Goal: Task Accomplishment & Management: Manage account settings

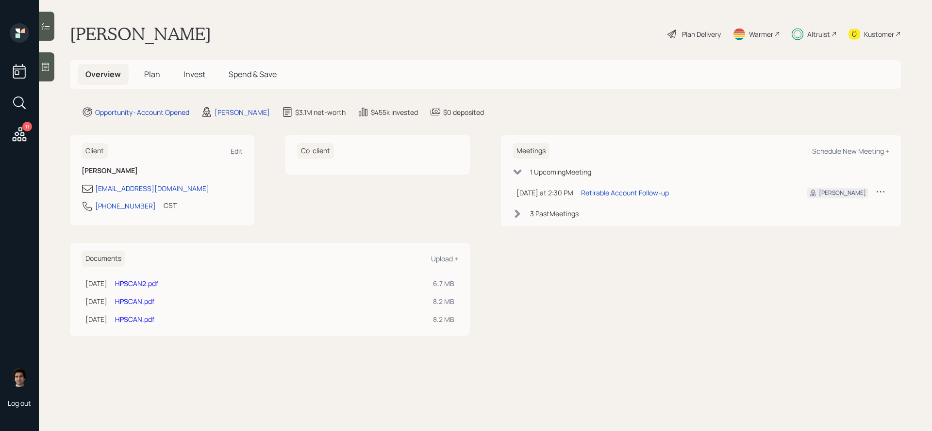
click at [28, 136] on icon at bounding box center [19, 134] width 17 height 17
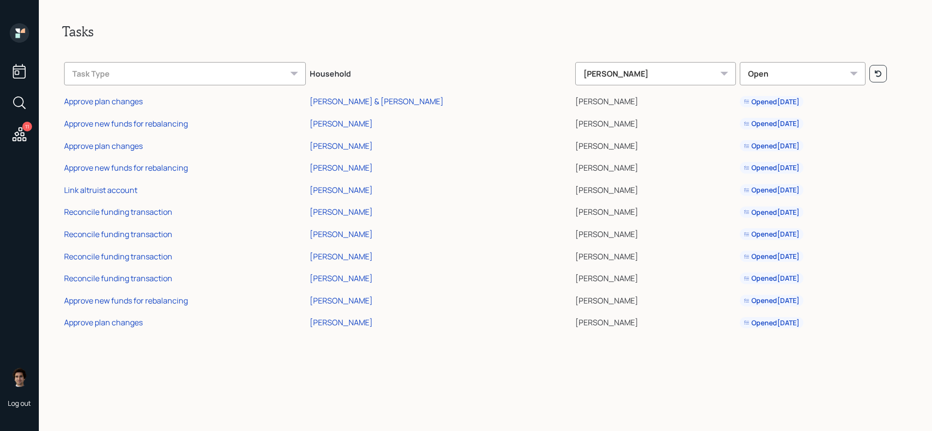
click at [127, 329] on td "Approve plan changes" at bounding box center [185, 322] width 246 height 22
click at [127, 327] on div "Approve plan changes" at bounding box center [103, 322] width 79 height 11
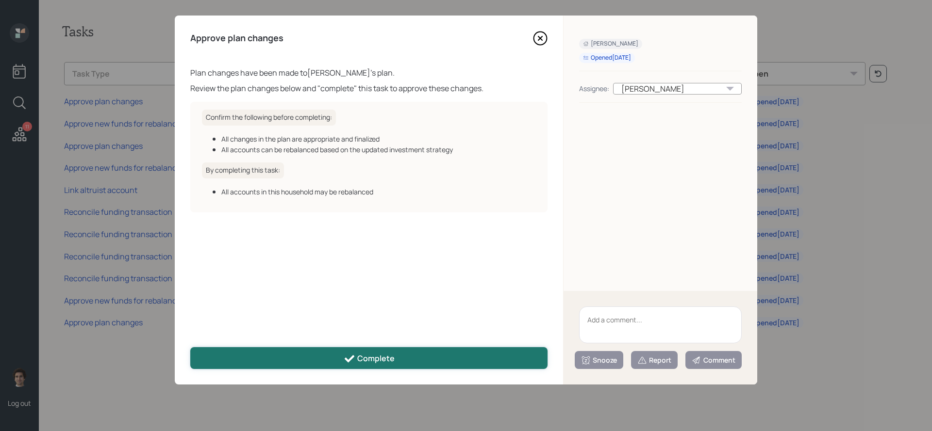
click at [362, 353] on div "Complete" at bounding box center [369, 359] width 51 height 12
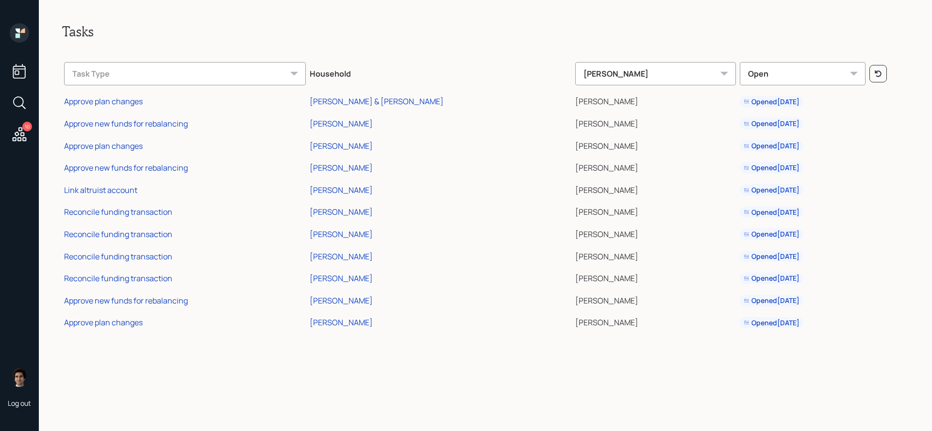
click at [179, 33] on h2 "Tasks" at bounding box center [485, 31] width 846 height 17
click at [21, 94] on icon at bounding box center [19, 102] width 17 height 17
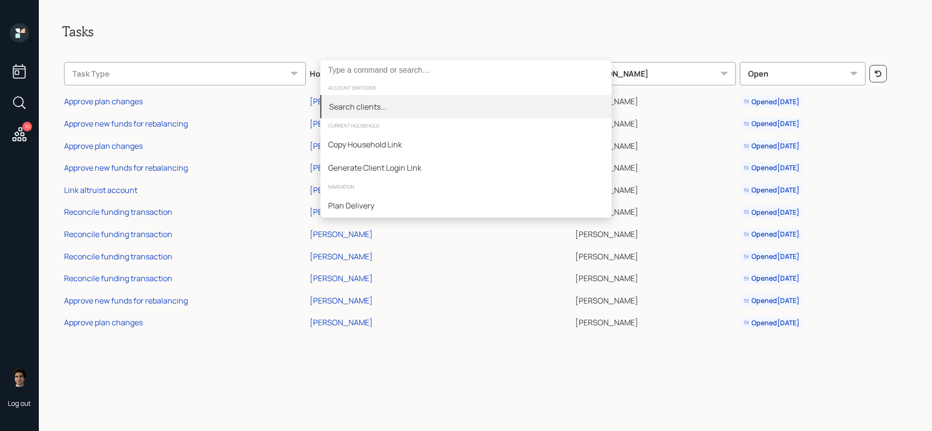
click at [505, 83] on div "account switcher" at bounding box center [465, 88] width 291 height 15
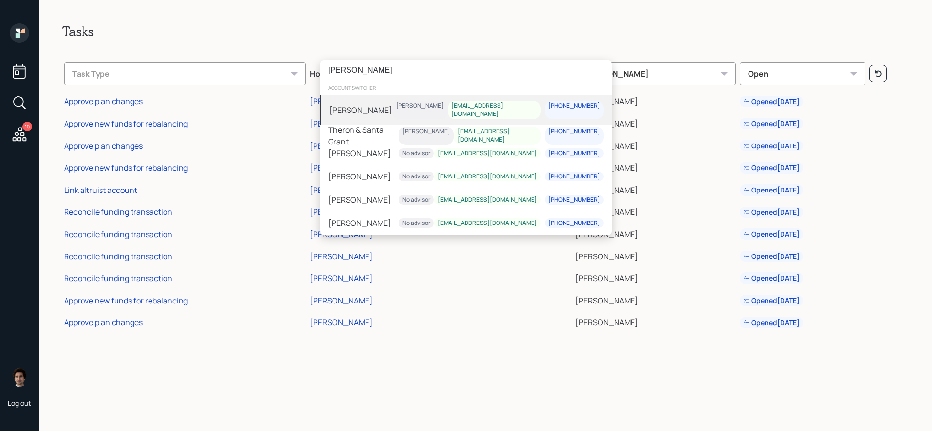
type input "ron gra"
click at [389, 100] on div "Ron Graczyk Harrison Schaefer rong@3splabs.com 512-524-6809" at bounding box center [465, 110] width 291 height 30
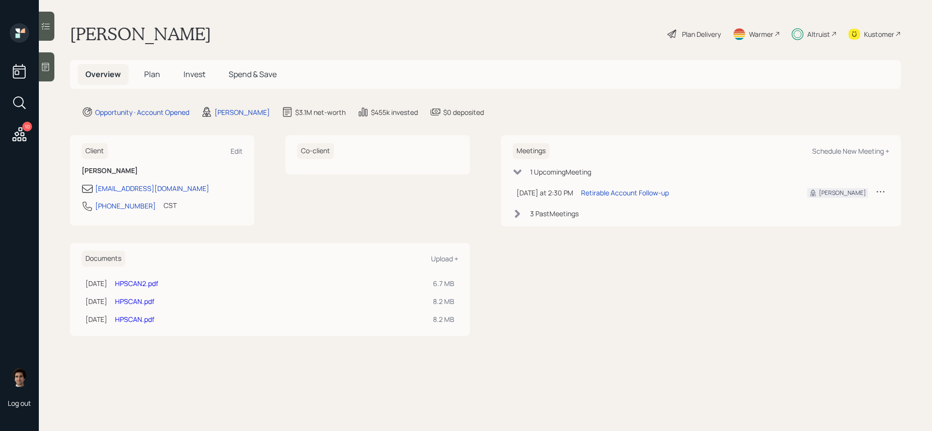
click at [707, 32] on div "Plan Delivery" at bounding box center [701, 34] width 39 height 10
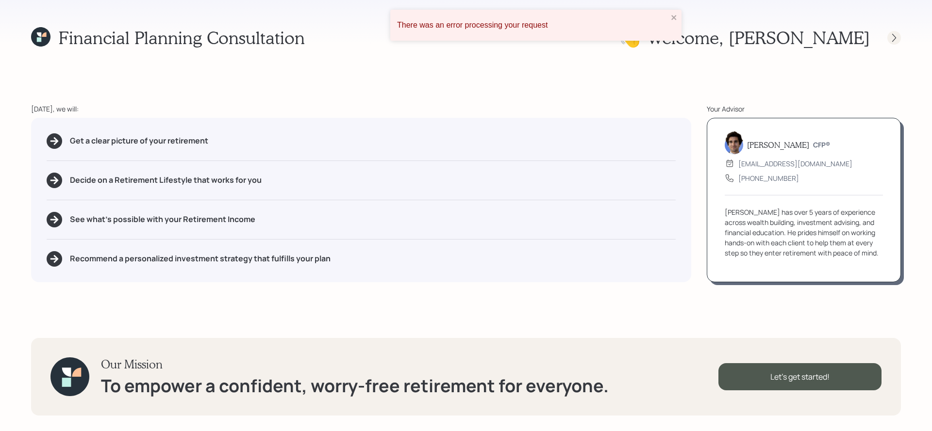
click at [892, 42] on icon at bounding box center [894, 38] width 10 height 10
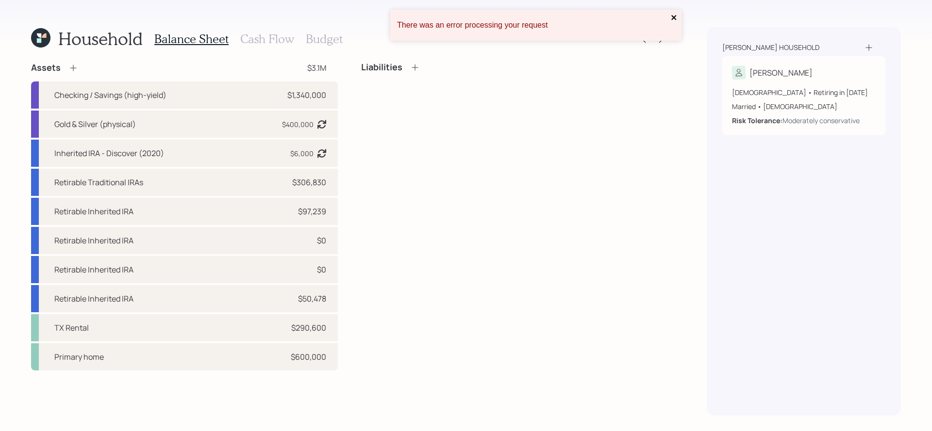
click at [674, 17] on icon "close" at bounding box center [673, 17] width 5 height 5
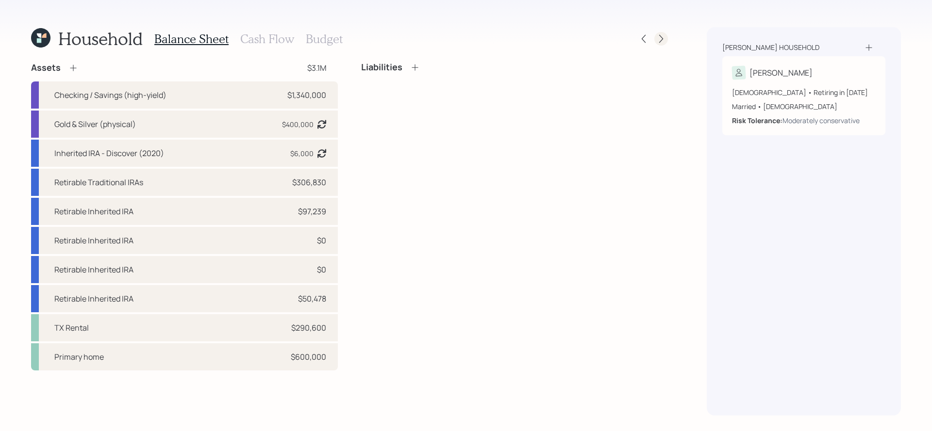
click at [660, 35] on icon at bounding box center [661, 39] width 4 height 8
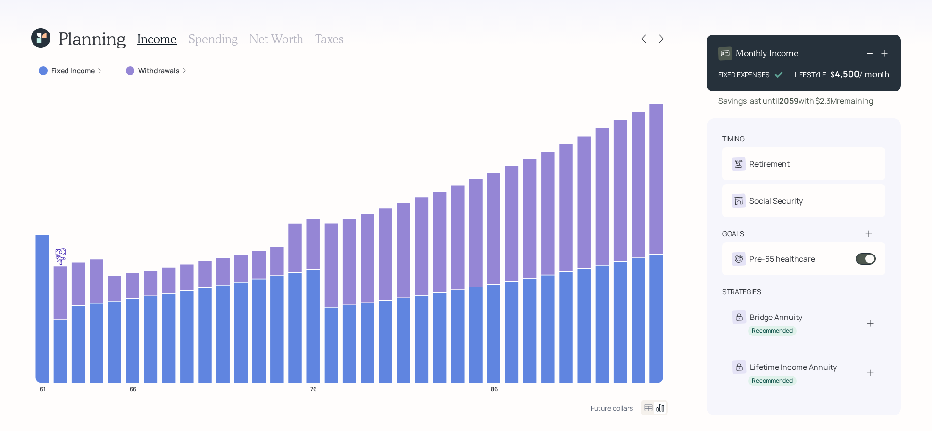
click at [660, 35] on icon at bounding box center [661, 39] width 4 height 8
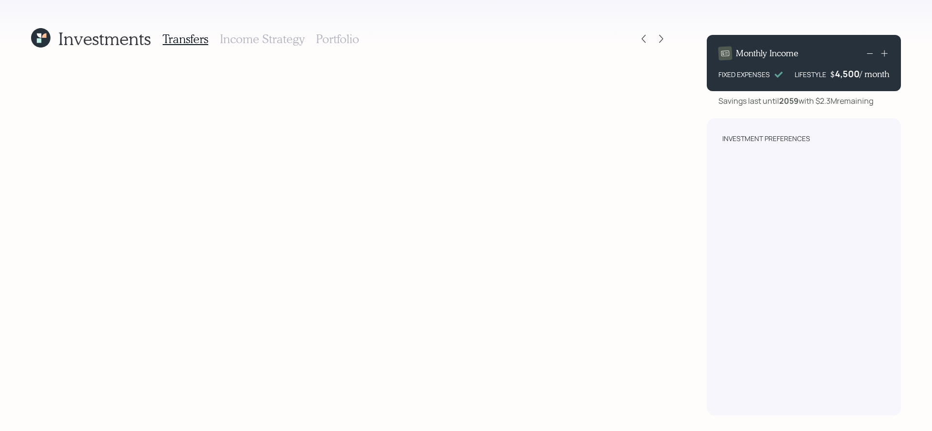
click at [660, 35] on icon at bounding box center [661, 39] width 4 height 8
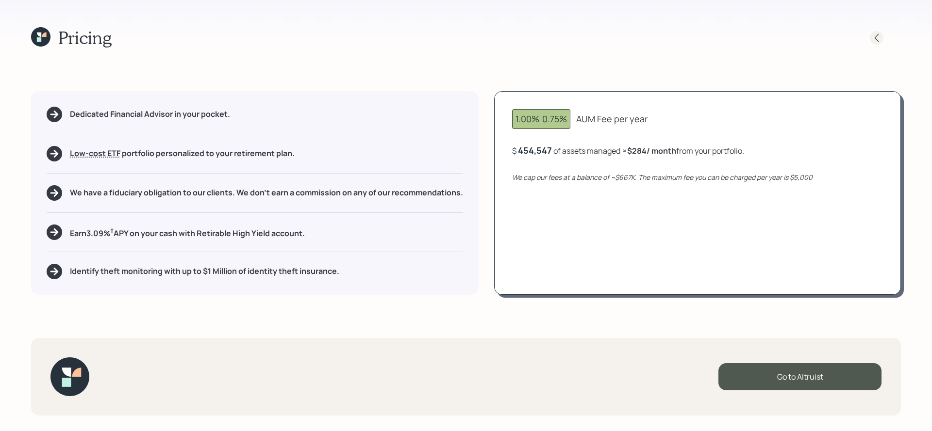
click at [876, 39] on icon at bounding box center [877, 37] width 4 height 8
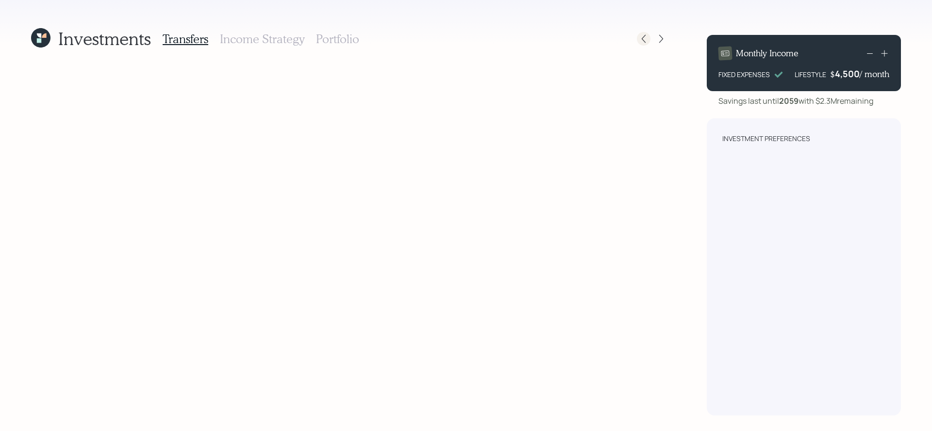
click at [640, 40] on icon at bounding box center [644, 39] width 10 height 10
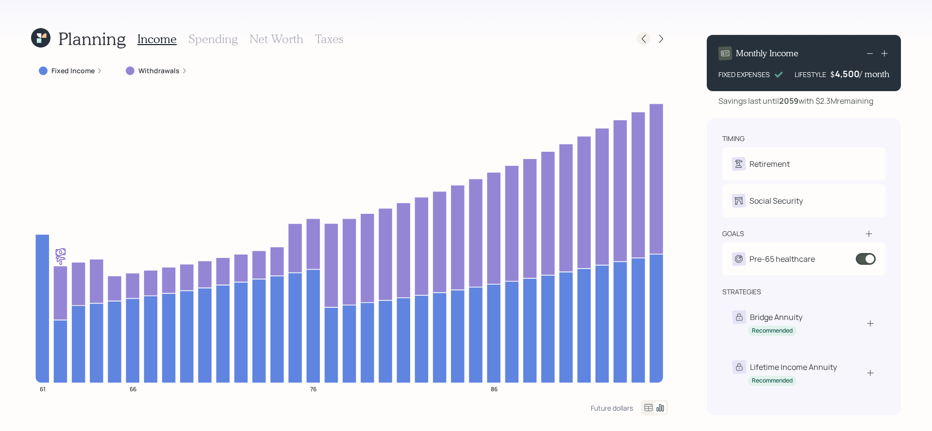
click at [645, 40] on icon at bounding box center [644, 39] width 10 height 10
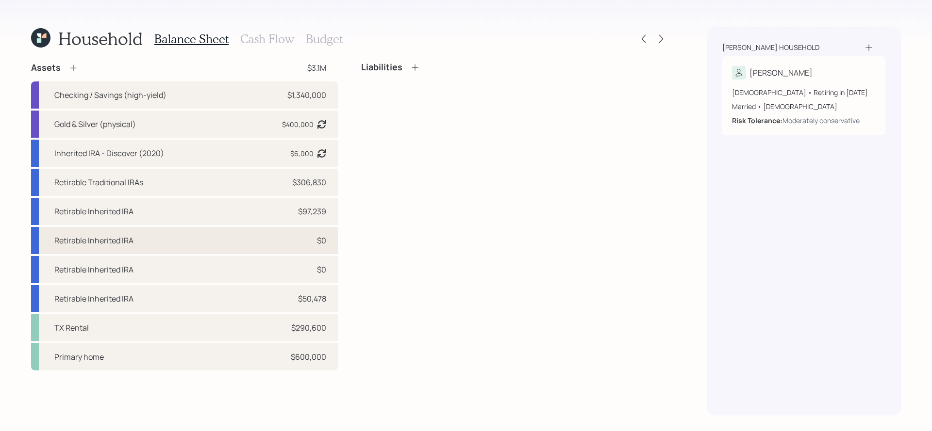
click at [289, 236] on div "Retirable Inherited IRA $0" at bounding box center [184, 240] width 307 height 27
click at [278, 244] on div "Retirable Inherited IRA $0" at bounding box center [184, 240] width 307 height 27
select select "ira"
select select "balanced"
click at [279, 42] on h3 "Cash Flow" at bounding box center [267, 39] width 54 height 14
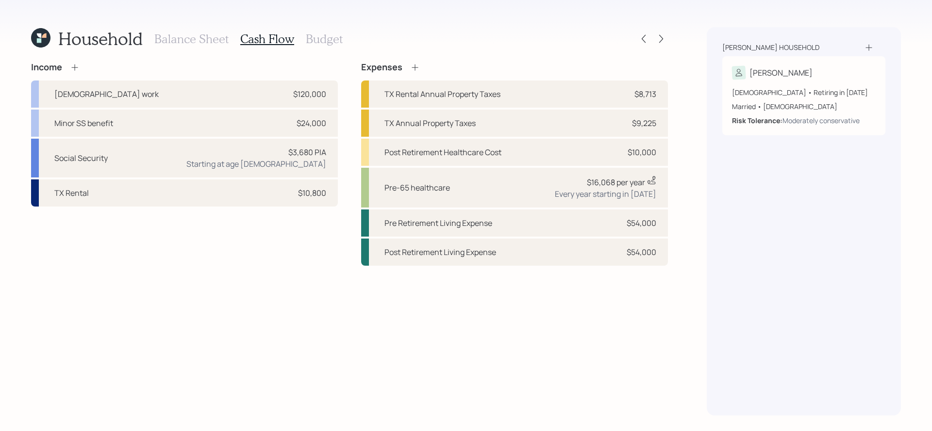
click at [214, 50] on div "Balance Sheet Cash Flow Budget" at bounding box center [248, 38] width 188 height 23
click at [214, 47] on div "Balance Sheet Cash Flow Budget" at bounding box center [248, 38] width 188 height 23
click at [214, 44] on h3 "Balance Sheet" at bounding box center [191, 39] width 74 height 14
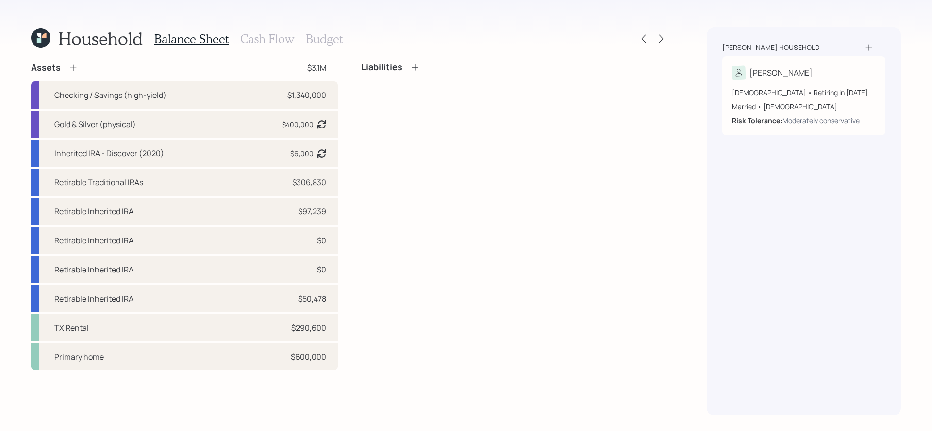
click at [48, 42] on icon at bounding box center [40, 37] width 19 height 19
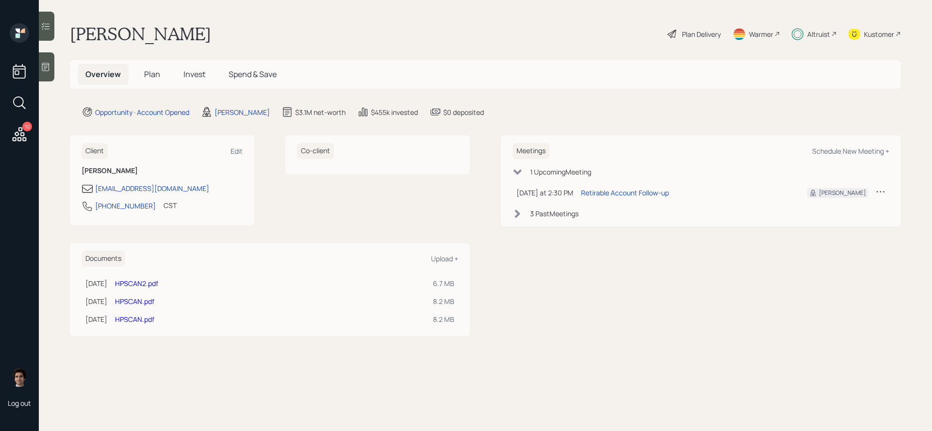
click at [194, 76] on span "Invest" at bounding box center [194, 74] width 22 height 11
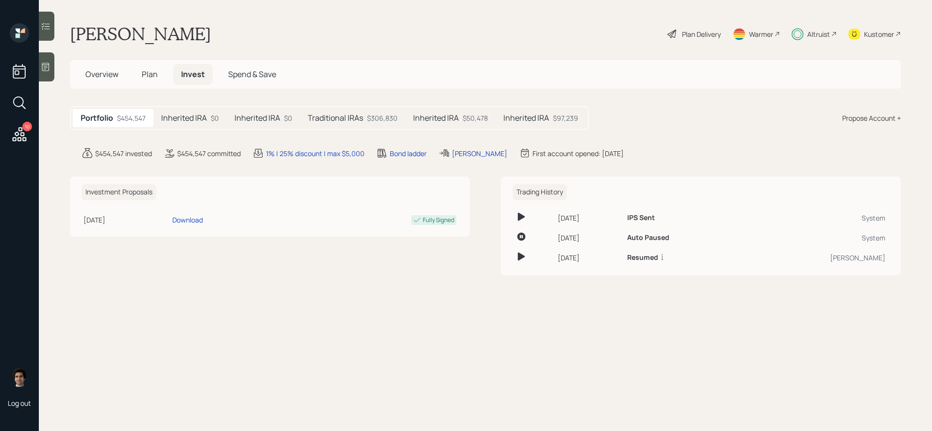
click at [468, 118] on div "$50,478" at bounding box center [474, 118] width 25 height 10
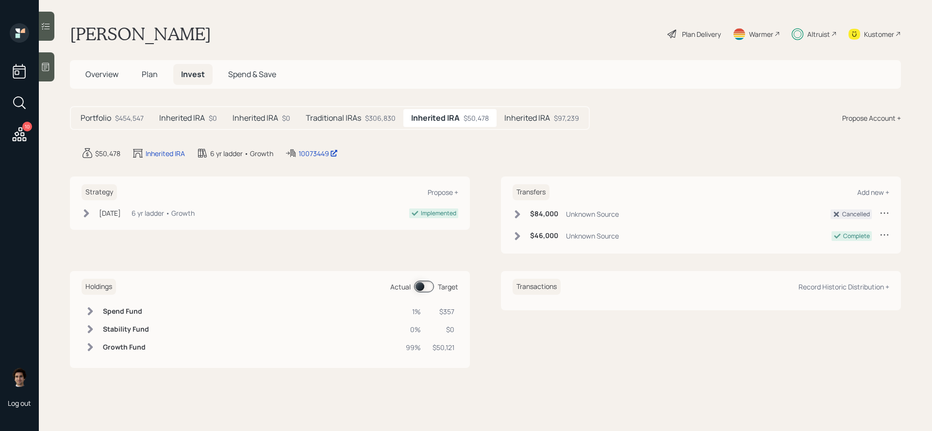
click at [367, 120] on div "$306,830" at bounding box center [380, 118] width 31 height 10
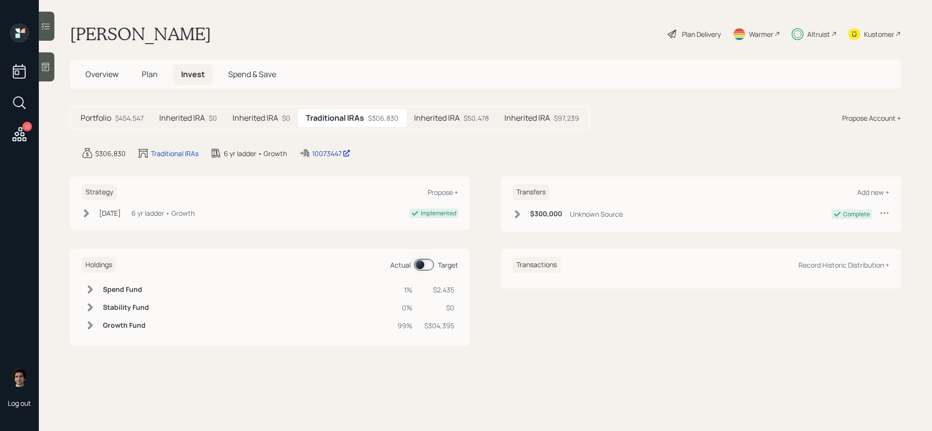
click at [471, 121] on div "$50,478" at bounding box center [475, 118] width 25 height 10
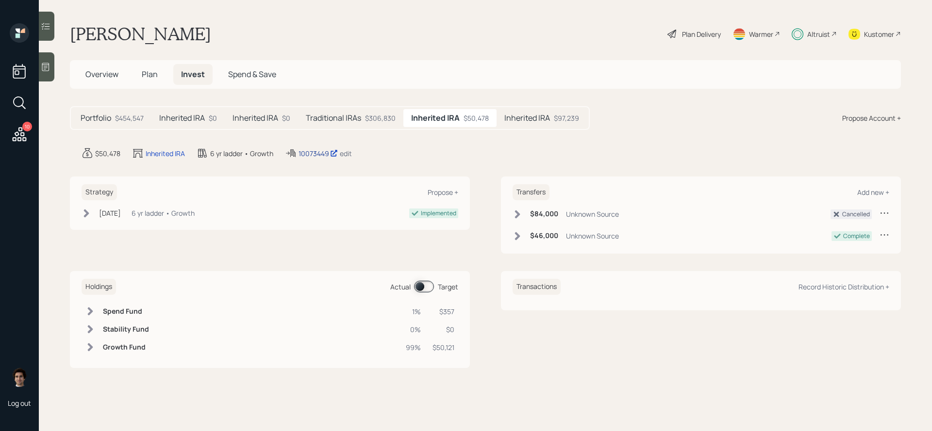
click at [316, 151] on div "10073449" at bounding box center [317, 154] width 39 height 10
click at [111, 74] on span "Overview" at bounding box center [101, 74] width 33 height 11
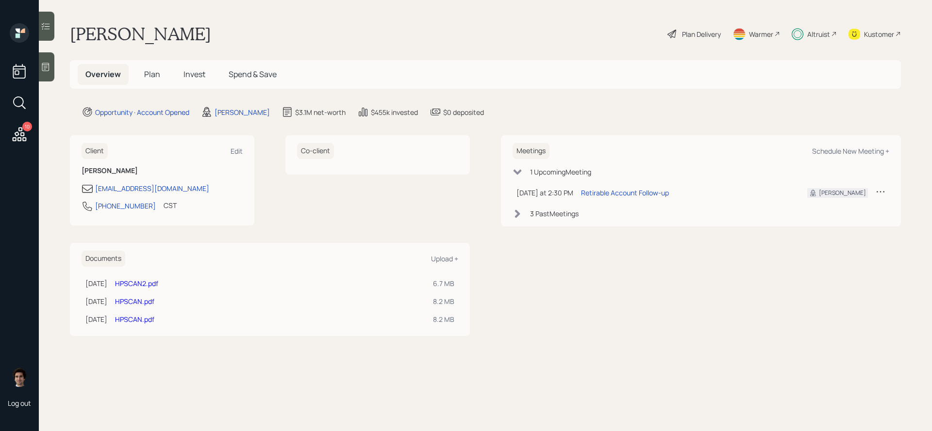
click at [143, 80] on h5 "Plan" at bounding box center [152, 74] width 32 height 21
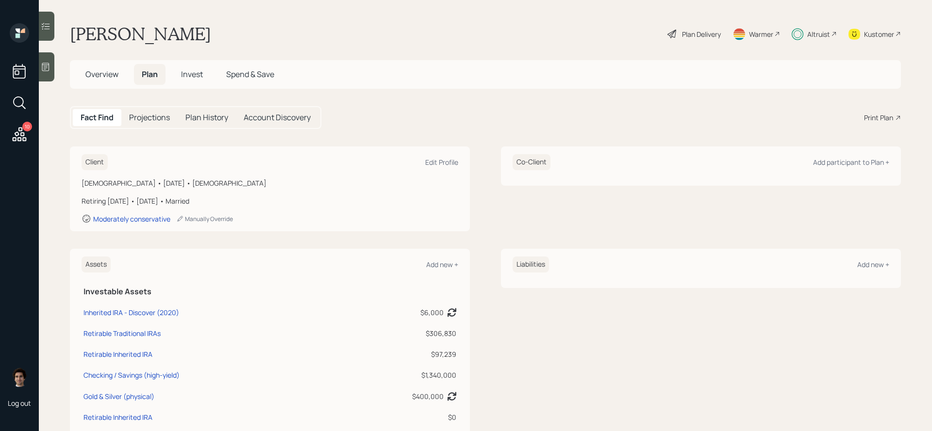
click at [108, 86] on div "Overview Plan Invest Spend & Save" at bounding box center [485, 74] width 831 height 29
click at [108, 72] on span "Overview" at bounding box center [101, 74] width 33 height 11
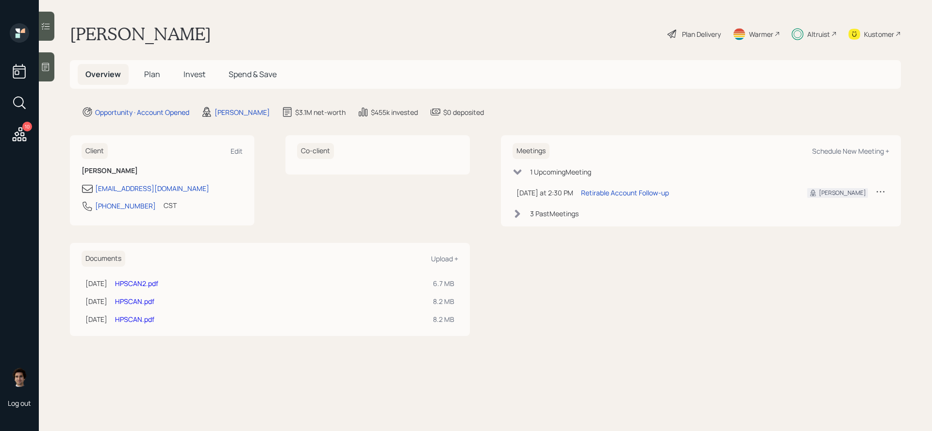
click at [157, 284] on link "HPSCAN2.pdf" at bounding box center [136, 283] width 43 height 9
click at [141, 80] on h5 "Plan" at bounding box center [152, 74] width 32 height 21
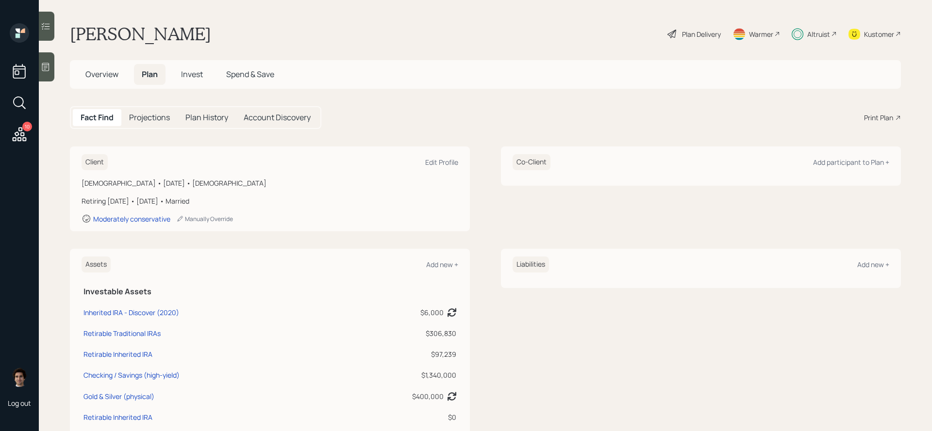
scroll to position [165, 0]
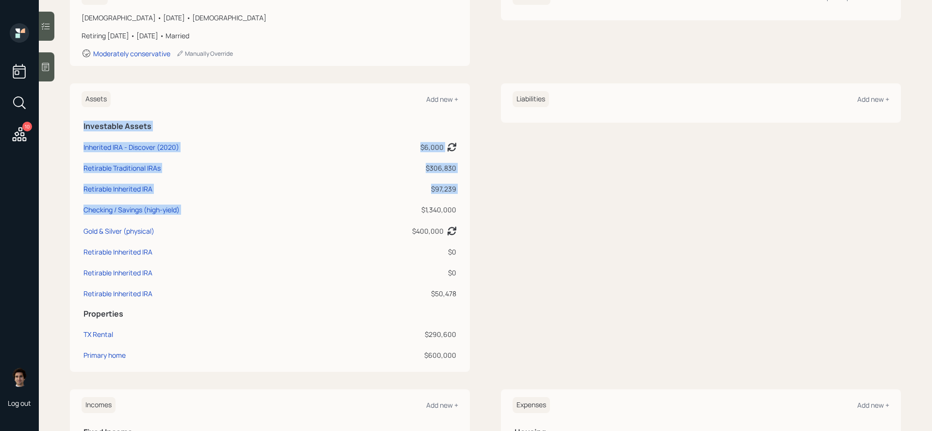
drag, startPoint x: 460, startPoint y: 208, endPoint x: 407, endPoint y: 209, distance: 52.4
click at [407, 209] on div "Assets Add new + Investable Assets Inherited IRA - Discover (2020) $6,000 Asset…" at bounding box center [270, 227] width 400 height 289
click at [407, 209] on div "$1,340,000" at bounding box center [397, 210] width 118 height 10
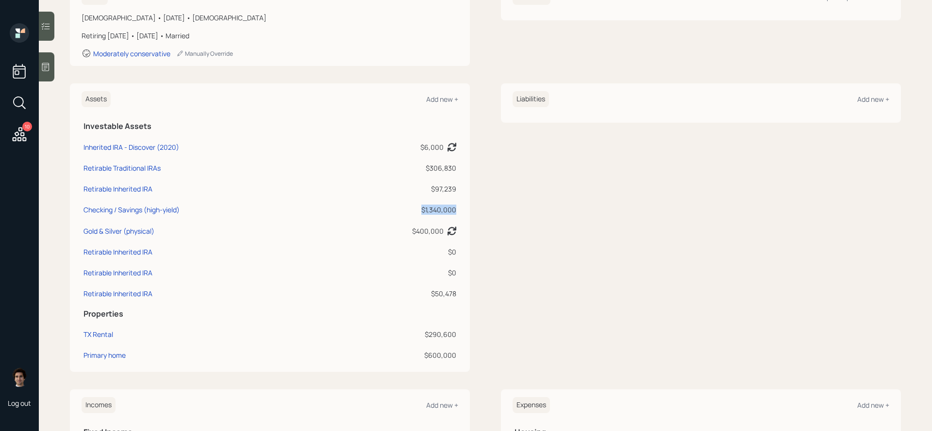
drag, startPoint x: 456, startPoint y: 209, endPoint x: 420, endPoint y: 210, distance: 36.4
click at [420, 210] on div "$1,340,000" at bounding box center [397, 210] width 118 height 10
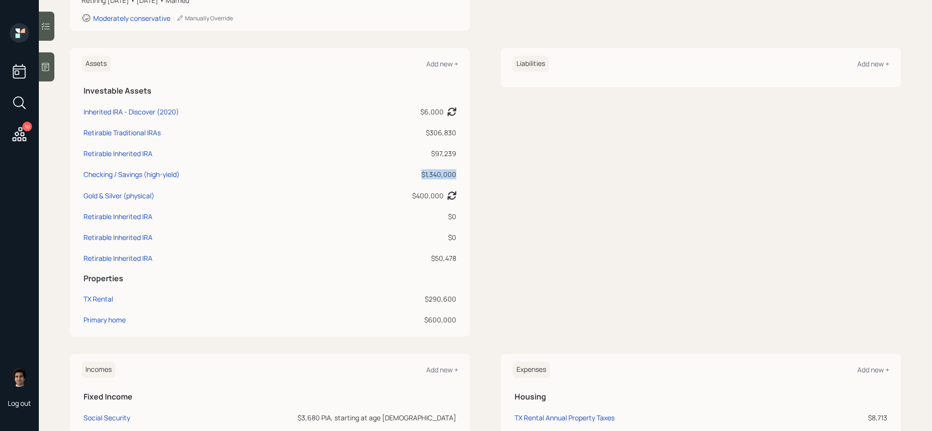
scroll to position [209, 0]
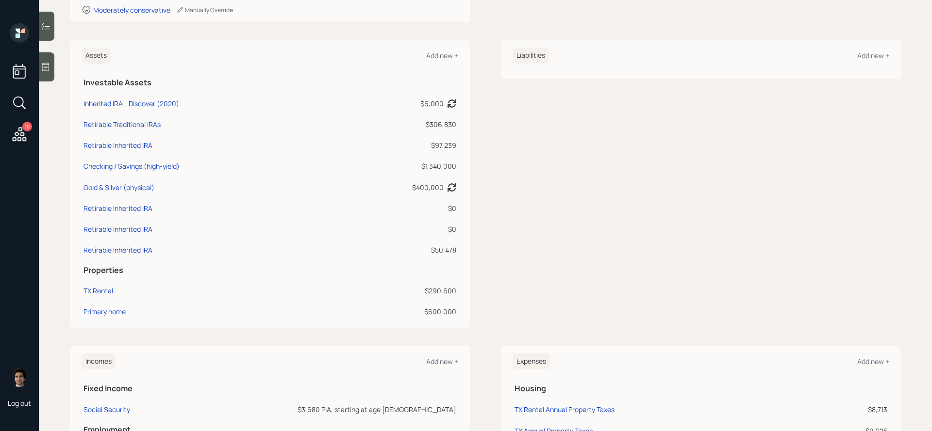
click at [461, 170] on div "Assets Add new + Investable Assets Inherited IRA - Discover (2020) $6,000 Asset…" at bounding box center [270, 184] width 400 height 289
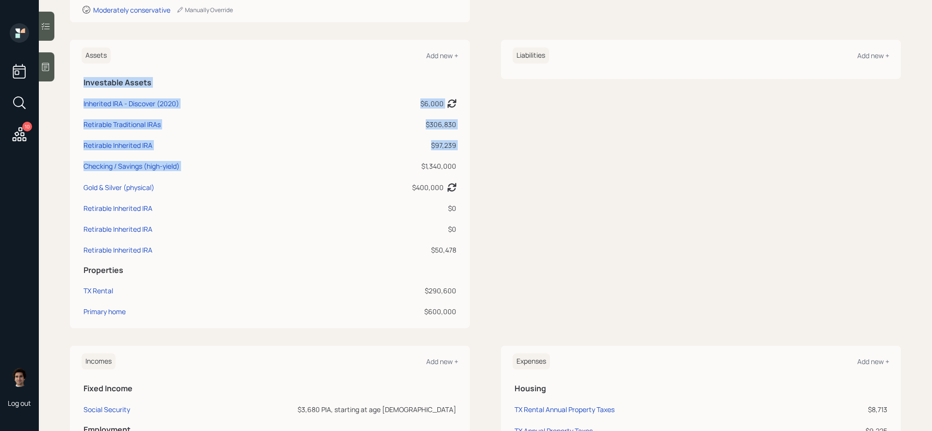
drag, startPoint x: 459, startPoint y: 168, endPoint x: 413, endPoint y: 169, distance: 46.1
click at [413, 169] on div "Assets Add new + Investable Assets Inherited IRA - Discover (2020) $6,000 Asset…" at bounding box center [270, 184] width 400 height 289
click at [413, 169] on div "$1,340,000" at bounding box center [397, 166] width 118 height 10
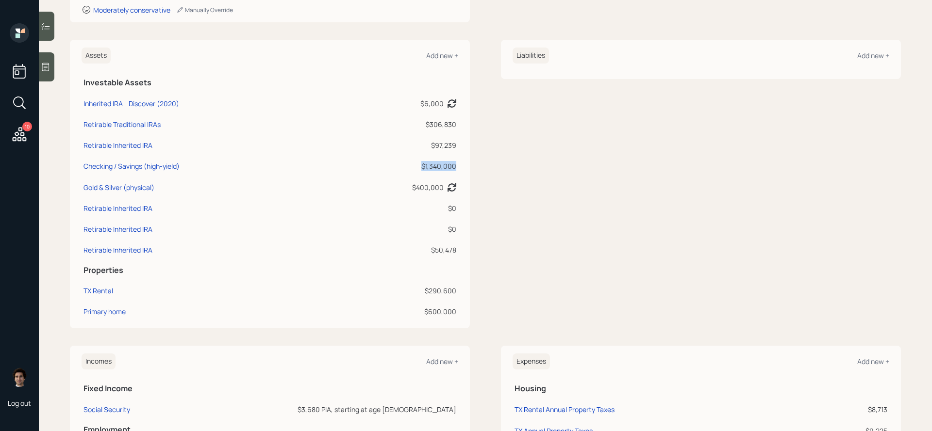
drag, startPoint x: 455, startPoint y: 162, endPoint x: 418, endPoint y: 168, distance: 38.0
click at [418, 168] on div "$1,340,000" at bounding box center [397, 166] width 118 height 10
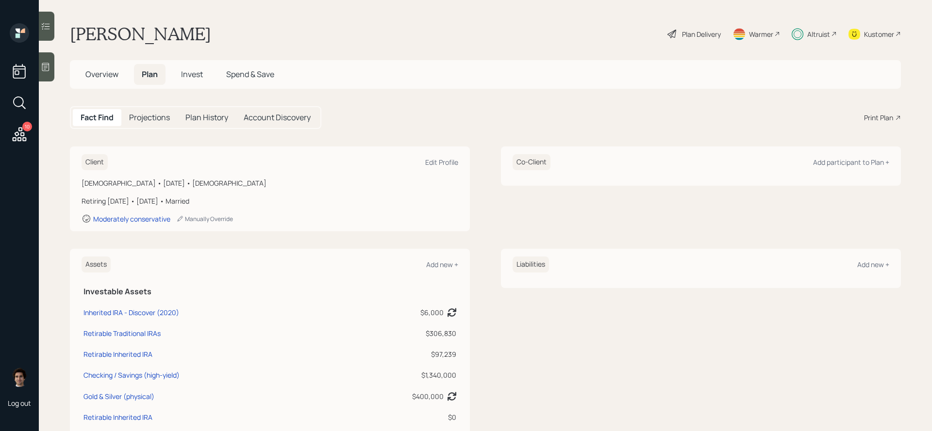
click at [685, 35] on div "Plan Delivery" at bounding box center [701, 34] width 39 height 10
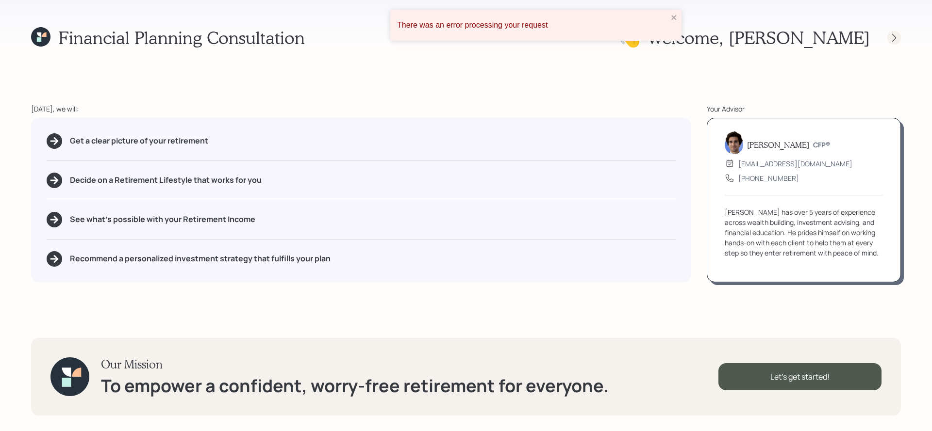
click at [896, 38] on icon at bounding box center [894, 38] width 10 height 10
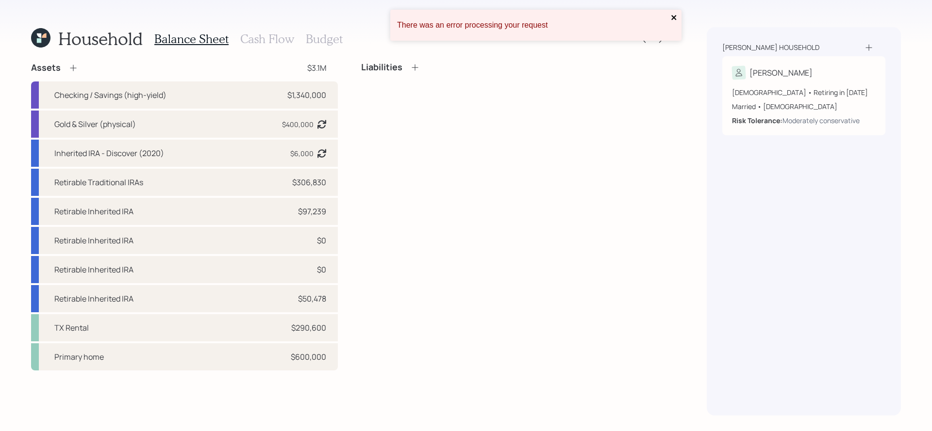
click at [673, 16] on icon "close" at bounding box center [674, 18] width 7 height 8
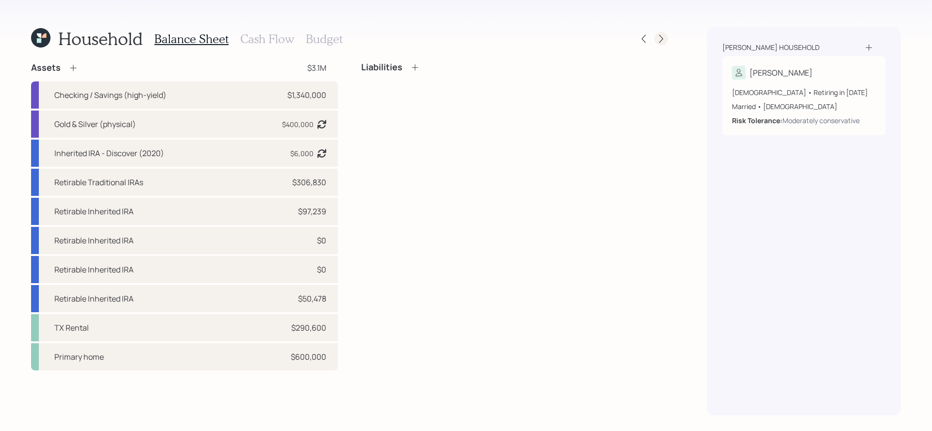
click at [654, 42] on div at bounding box center [652, 39] width 31 height 14
click at [655, 40] on div at bounding box center [661, 39] width 14 height 14
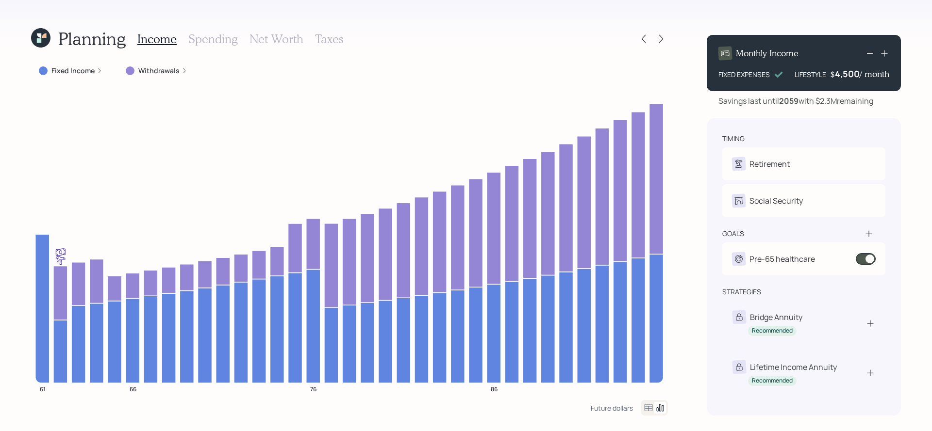
click at [66, 66] on label "Fixed Income" at bounding box center [72, 71] width 43 height 10
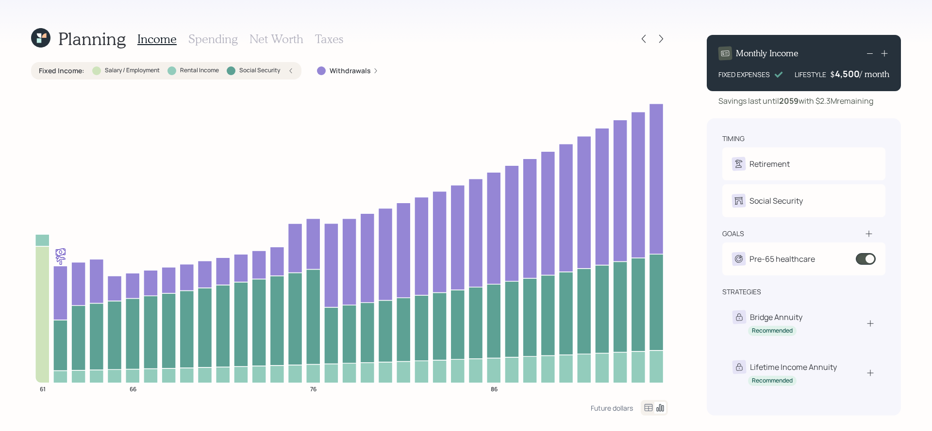
click at [65, 67] on label "Fixed Income :" at bounding box center [62, 71] width 46 height 10
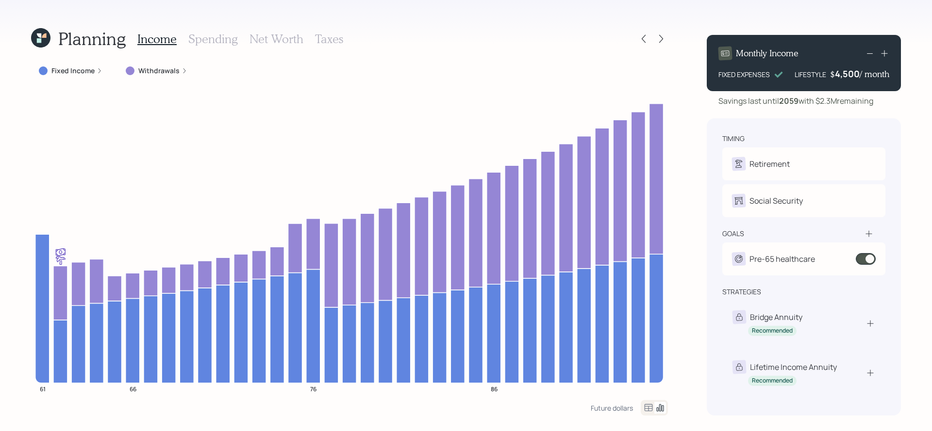
click at [85, 73] on label "Fixed Income" at bounding box center [72, 71] width 43 height 10
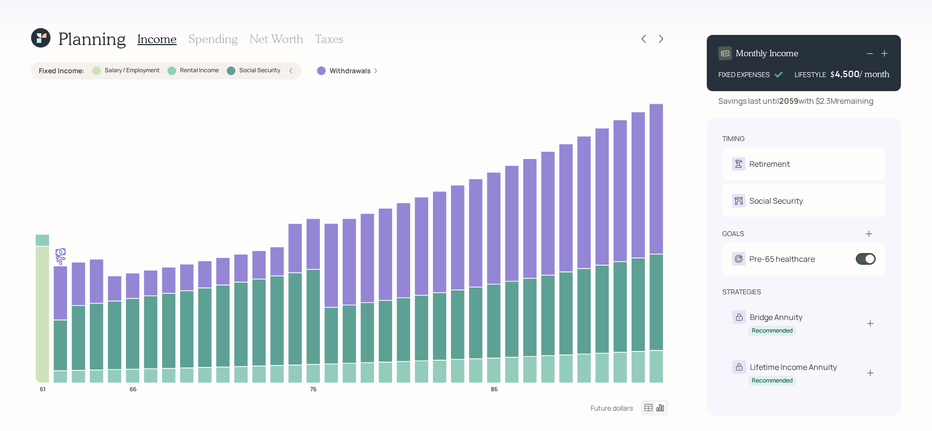
click at [237, 70] on div "Social Security" at bounding box center [253, 70] width 53 height 9
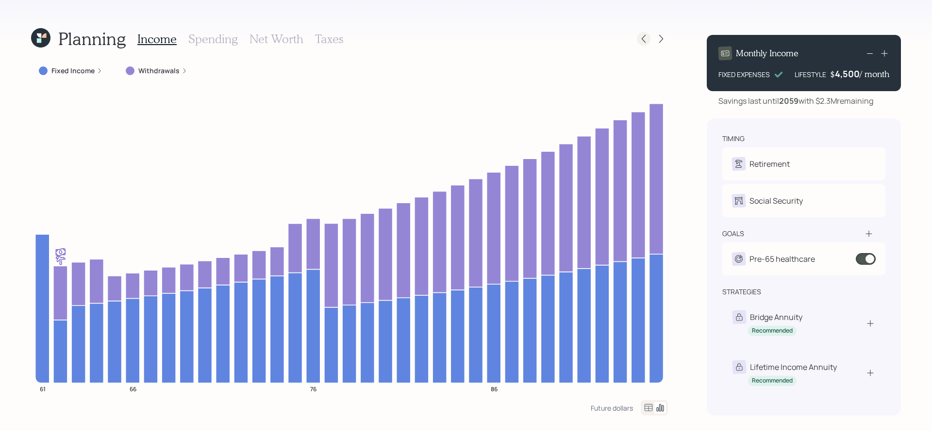
click at [644, 40] on icon at bounding box center [644, 39] width 10 height 10
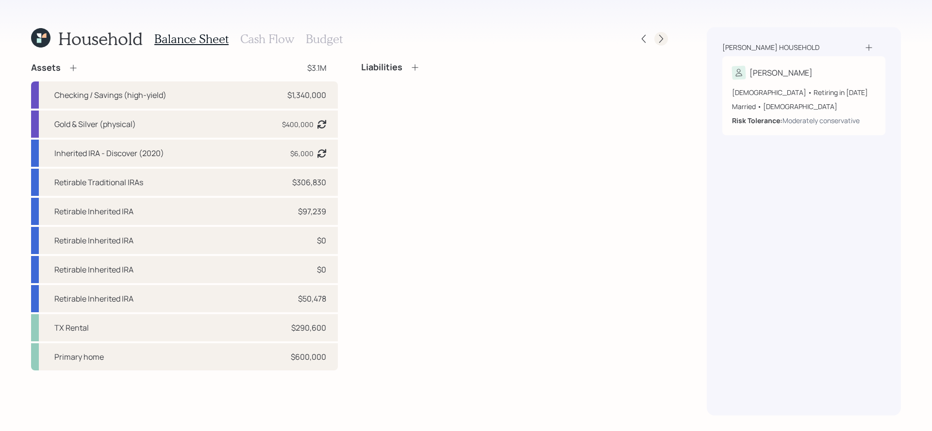
click at [658, 42] on icon at bounding box center [661, 39] width 10 height 10
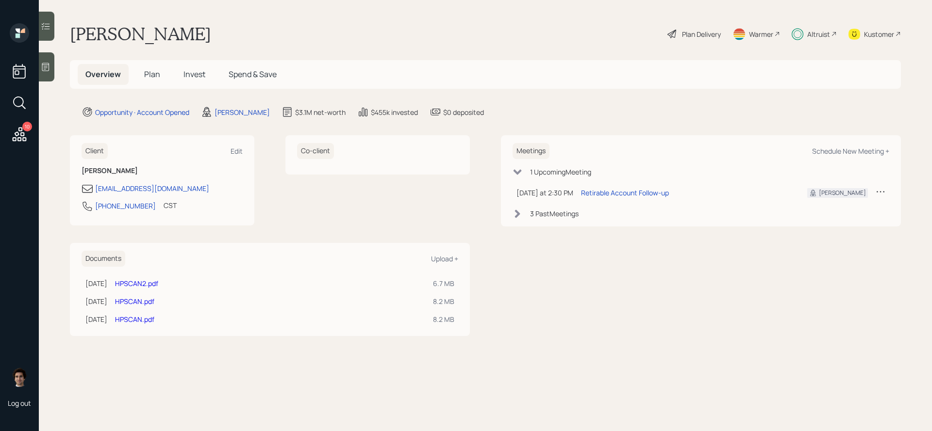
click at [154, 300] on link "HPSCAN.pdf" at bounding box center [134, 301] width 39 height 9
